Goal: Information Seeking & Learning: Check status

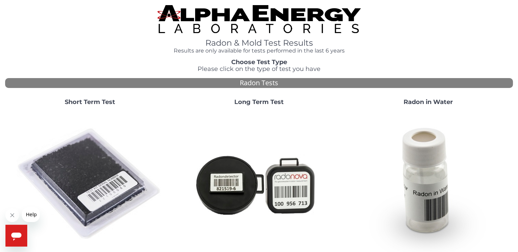
click at [282, 42] on h1 "Radon & Mold Test Results" at bounding box center [258, 42] width 203 height 9
click at [297, 45] on h1 "Radon & Mold Test Results" at bounding box center [258, 42] width 203 height 9
click at [305, 49] on h4 "Results are only available for tests performed in the last 6 years" at bounding box center [258, 51] width 203 height 6
click at [93, 181] on img at bounding box center [90, 184] width 146 height 146
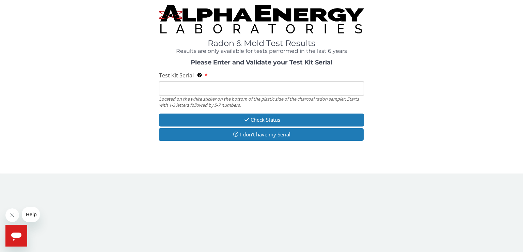
click at [190, 94] on input "Test Kit Serial Located on the white sticker on the bottom of the plastic side …" at bounding box center [261, 88] width 205 height 15
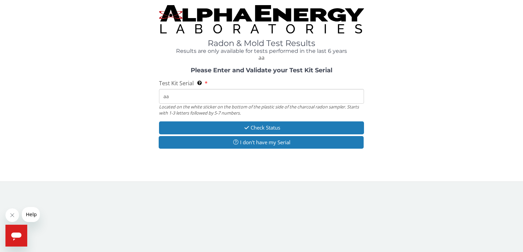
type input "a"
click at [163, 95] on input "771182" at bounding box center [261, 96] width 205 height 15
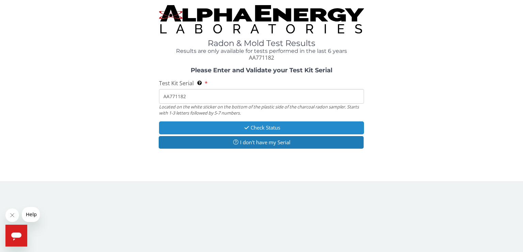
type input "AA771182"
click at [288, 130] on button "Check Status" at bounding box center [261, 127] width 205 height 13
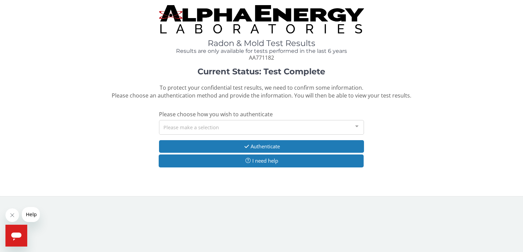
click at [288, 129] on div "Please make a selection" at bounding box center [261, 127] width 205 height 15
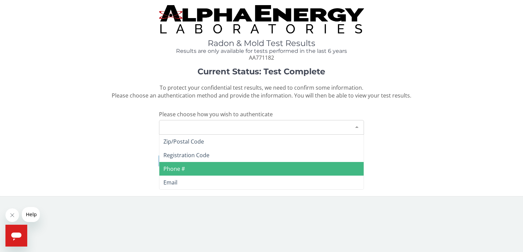
click at [189, 168] on span "Phone #" at bounding box center [261, 169] width 204 height 14
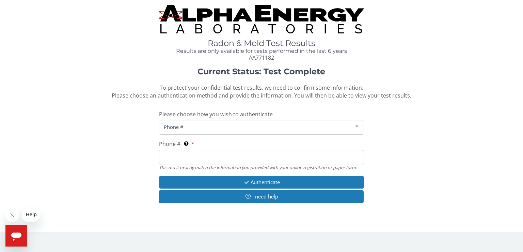
click at [194, 157] on input "Phone # This must exactly match the information you provided with your online r…" at bounding box center [261, 156] width 205 height 15
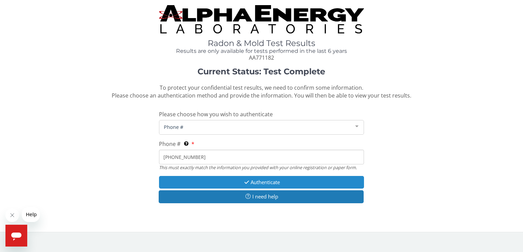
type input "[PHONE_NUMBER]"
click at [283, 182] on button "Authenticate" at bounding box center [261, 182] width 205 height 13
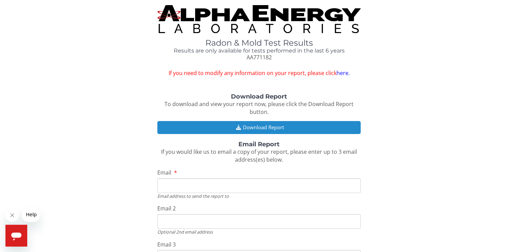
click at [285, 127] on button "Download Report" at bounding box center [258, 127] width 203 height 13
